Goal: Navigation & Orientation: Understand site structure

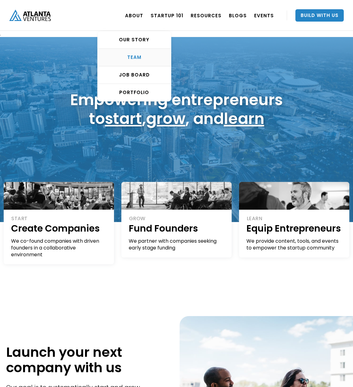
click at [143, 58] on div "TEAM" at bounding box center [134, 57] width 73 height 6
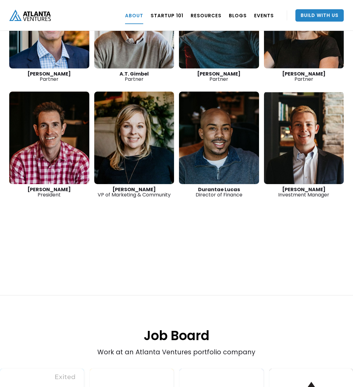
scroll to position [944, 0]
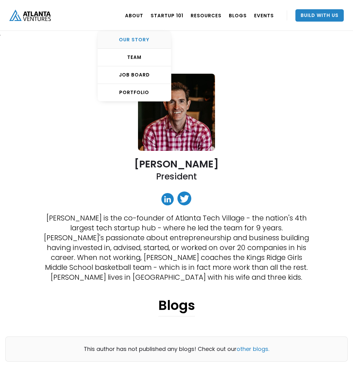
click at [137, 38] on div "OUR STORY" at bounding box center [134, 40] width 73 height 6
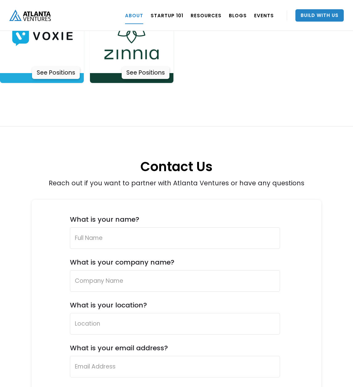
scroll to position [2135, 0]
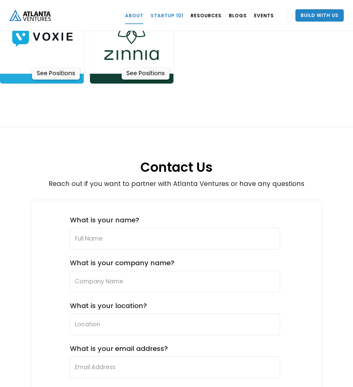
click at [171, 13] on link "Startup 101" at bounding box center [167, 15] width 33 height 17
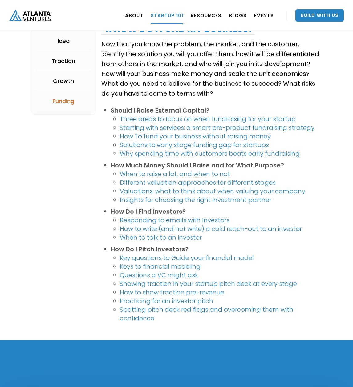
scroll to position [1386, 0]
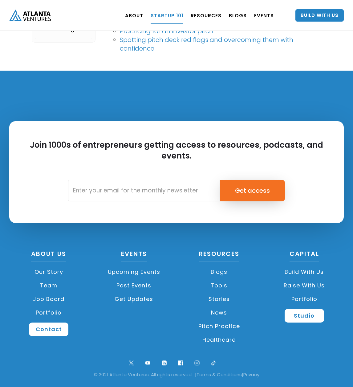
click at [51, 296] on link "Job Board" at bounding box center [48, 299] width 79 height 14
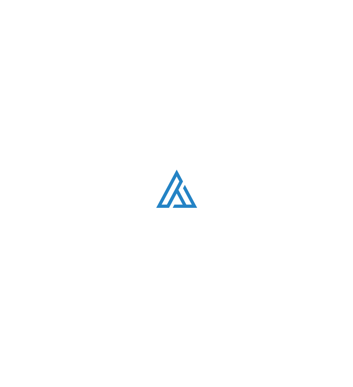
scroll to position [1175, 0]
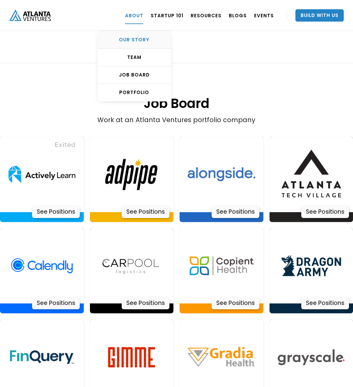
click at [145, 38] on div "OUR STORY" at bounding box center [134, 40] width 73 height 6
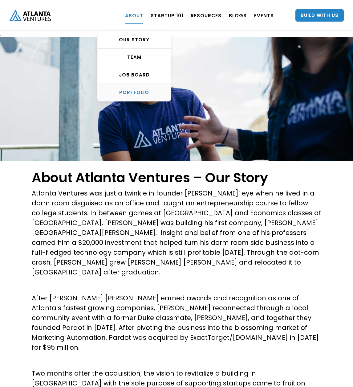
click at [140, 88] on link "PORTFOLIO" at bounding box center [134, 92] width 73 height 17
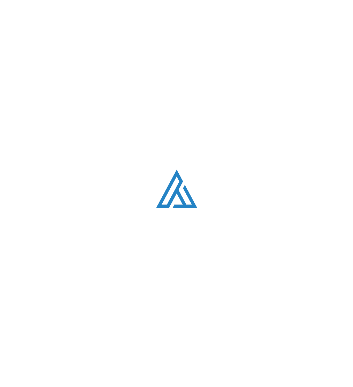
scroll to position [385, 0]
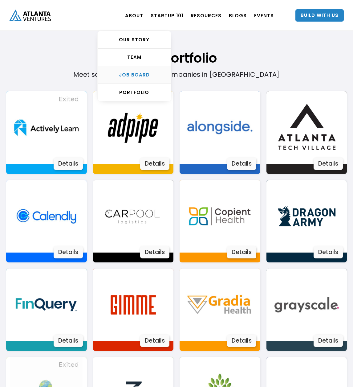
click at [149, 70] on link "Job Board" at bounding box center [134, 75] width 73 height 18
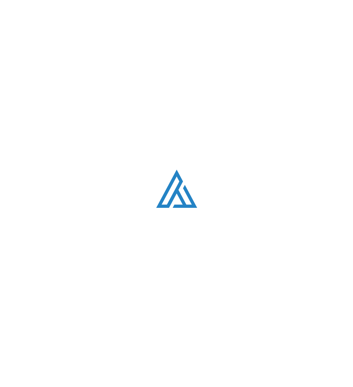
scroll to position [1175, 0]
